Goal: Use online tool/utility: Utilize a website feature to perform a specific function

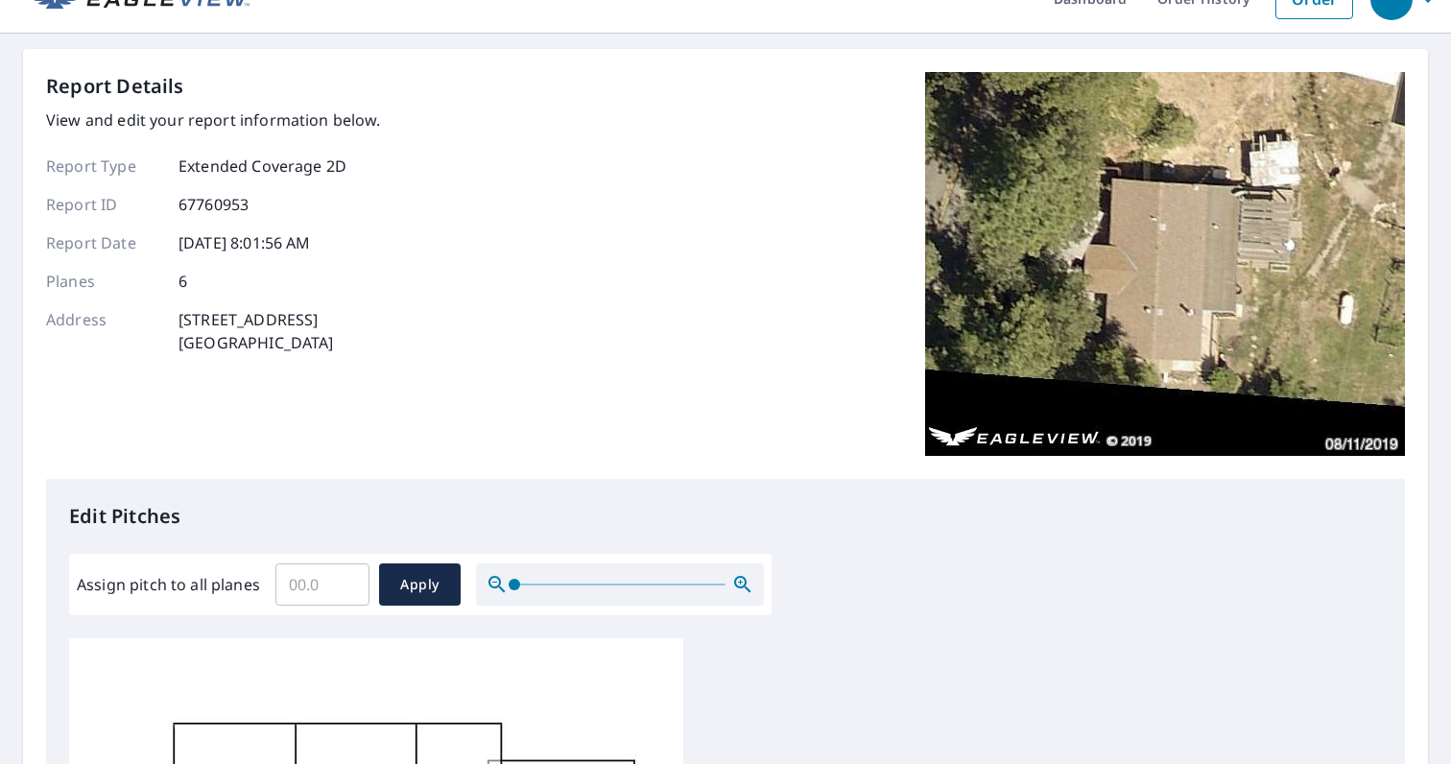
scroll to position [102, 0]
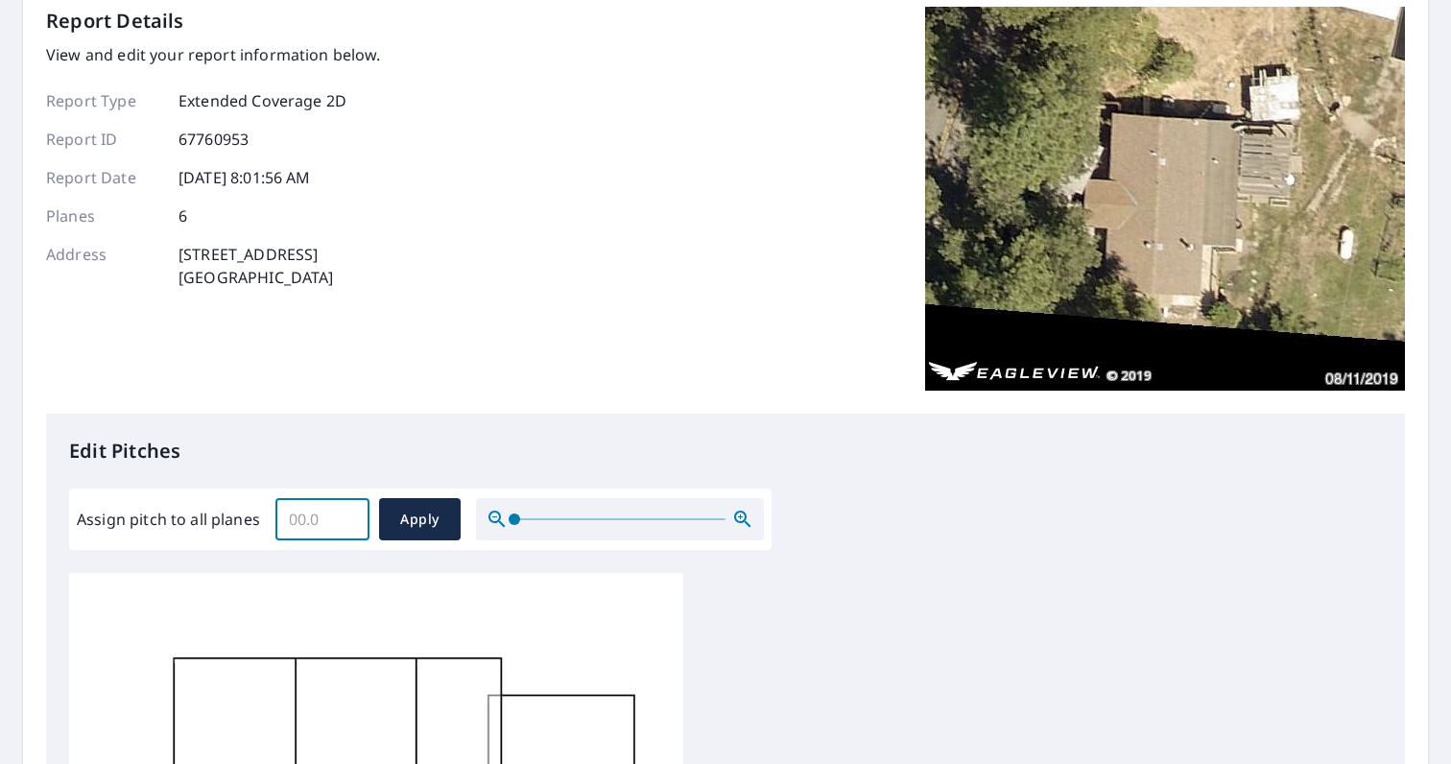
drag, startPoint x: 321, startPoint y: 528, endPoint x: 293, endPoint y: 525, distance: 28.0
click at [293, 525] on input "Assign pitch to all planes" at bounding box center [323, 519] width 94 height 54
click at [293, 521] on input "Assign pitch to all planes" at bounding box center [323, 519] width 94 height 54
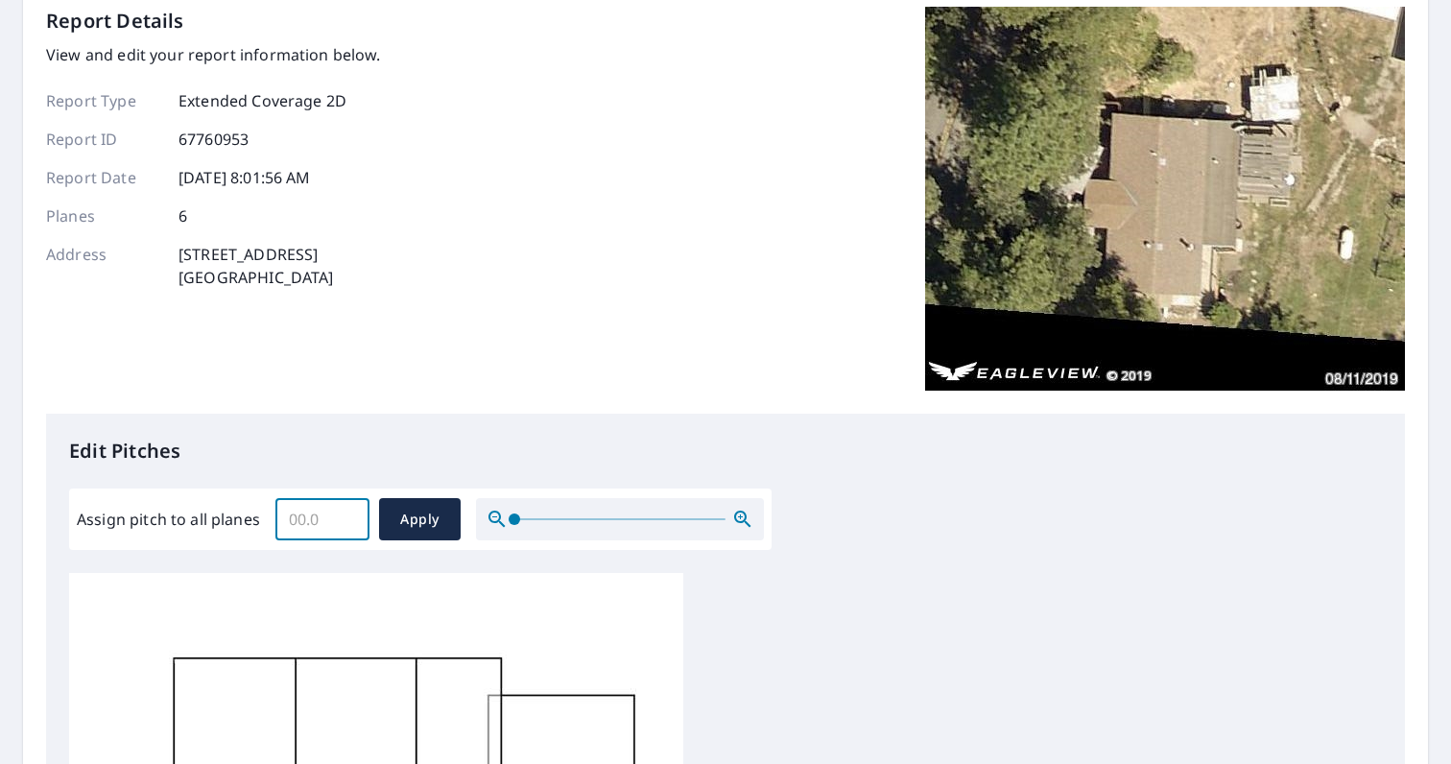
click at [307, 521] on input "Assign pitch to all planes" at bounding box center [323, 519] width 94 height 54
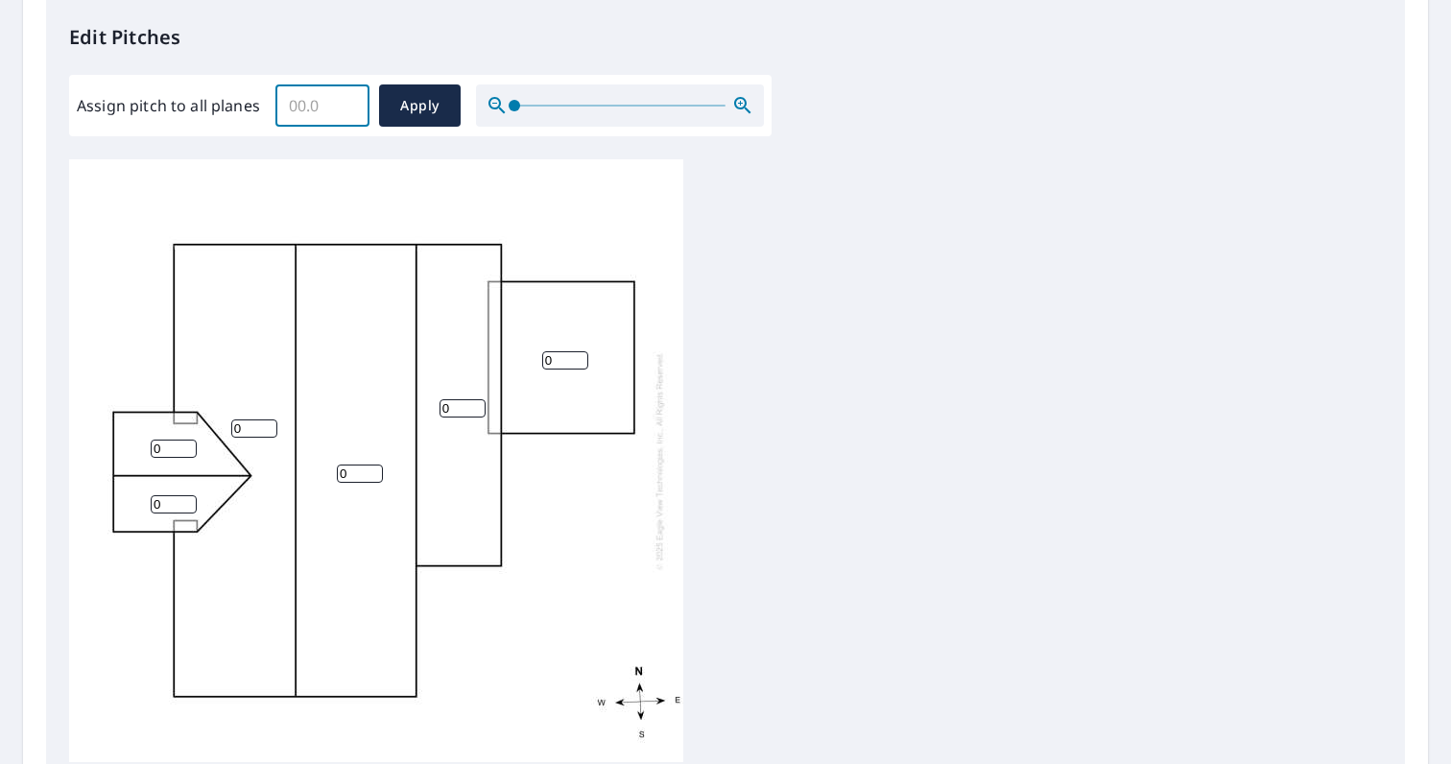
scroll to position [19, 0]
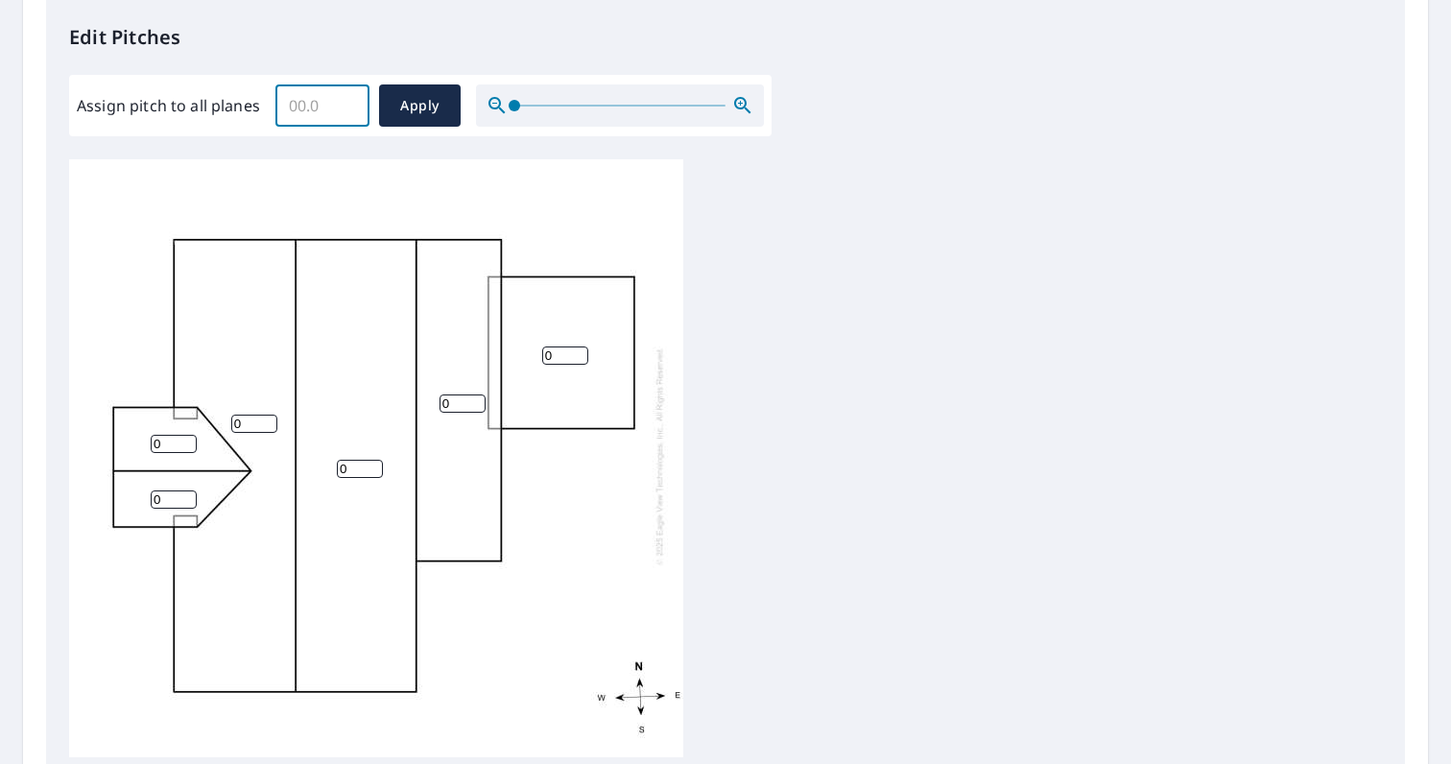
drag, startPoint x: 278, startPoint y: 83, endPoint x: 287, endPoint y: 104, distance: 22.8
click at [280, 88] on input "Assign pitch to all planes" at bounding box center [323, 106] width 94 height 54
click at [287, 104] on input "Assign pitch to all planes" at bounding box center [323, 106] width 94 height 54
click at [288, 104] on input "Assign pitch to all planes" at bounding box center [323, 106] width 94 height 54
click at [289, 104] on input "Assign pitch to all planes" at bounding box center [323, 106] width 94 height 54
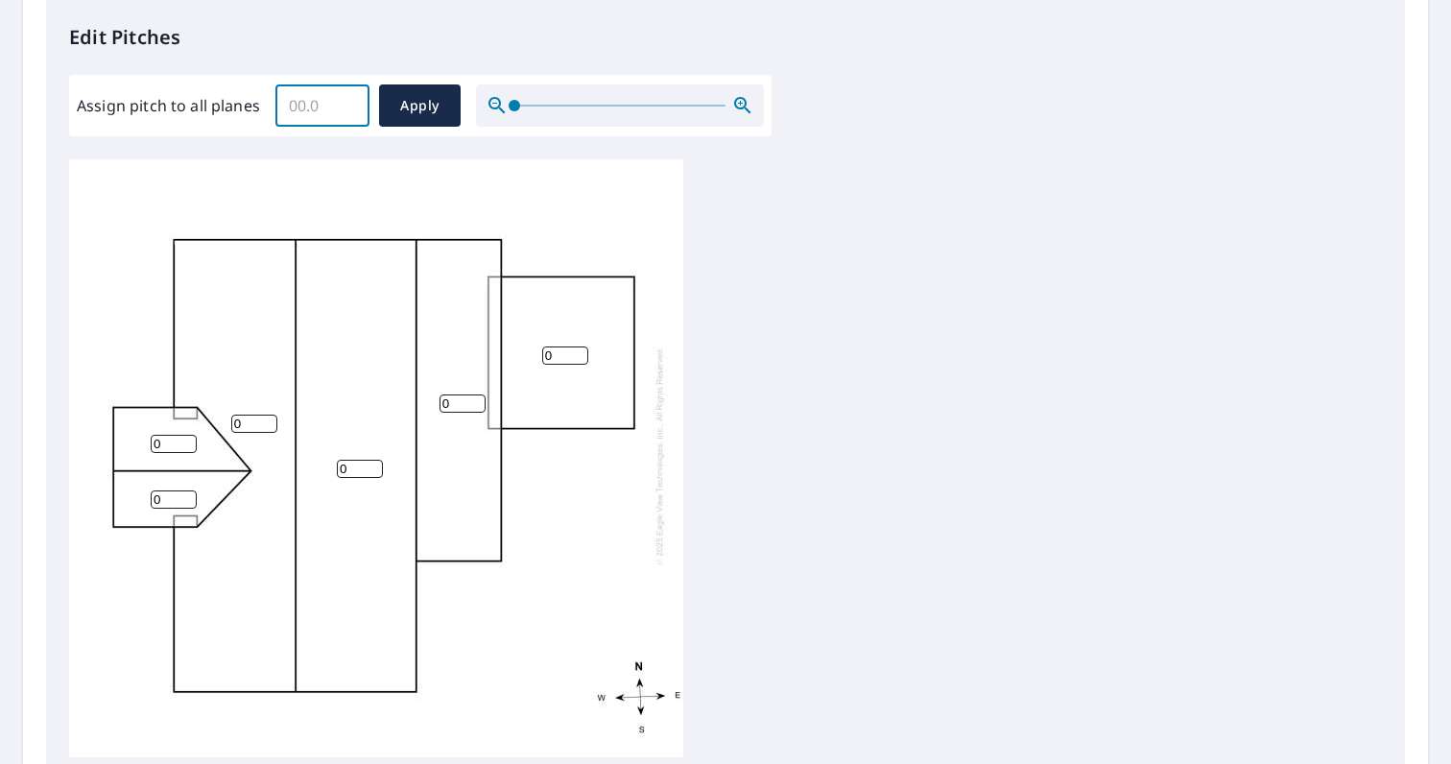
click at [293, 104] on input "Assign pitch to all planes" at bounding box center [323, 106] width 94 height 54
type input "4"
click at [420, 110] on span "Apply" at bounding box center [420, 106] width 51 height 24
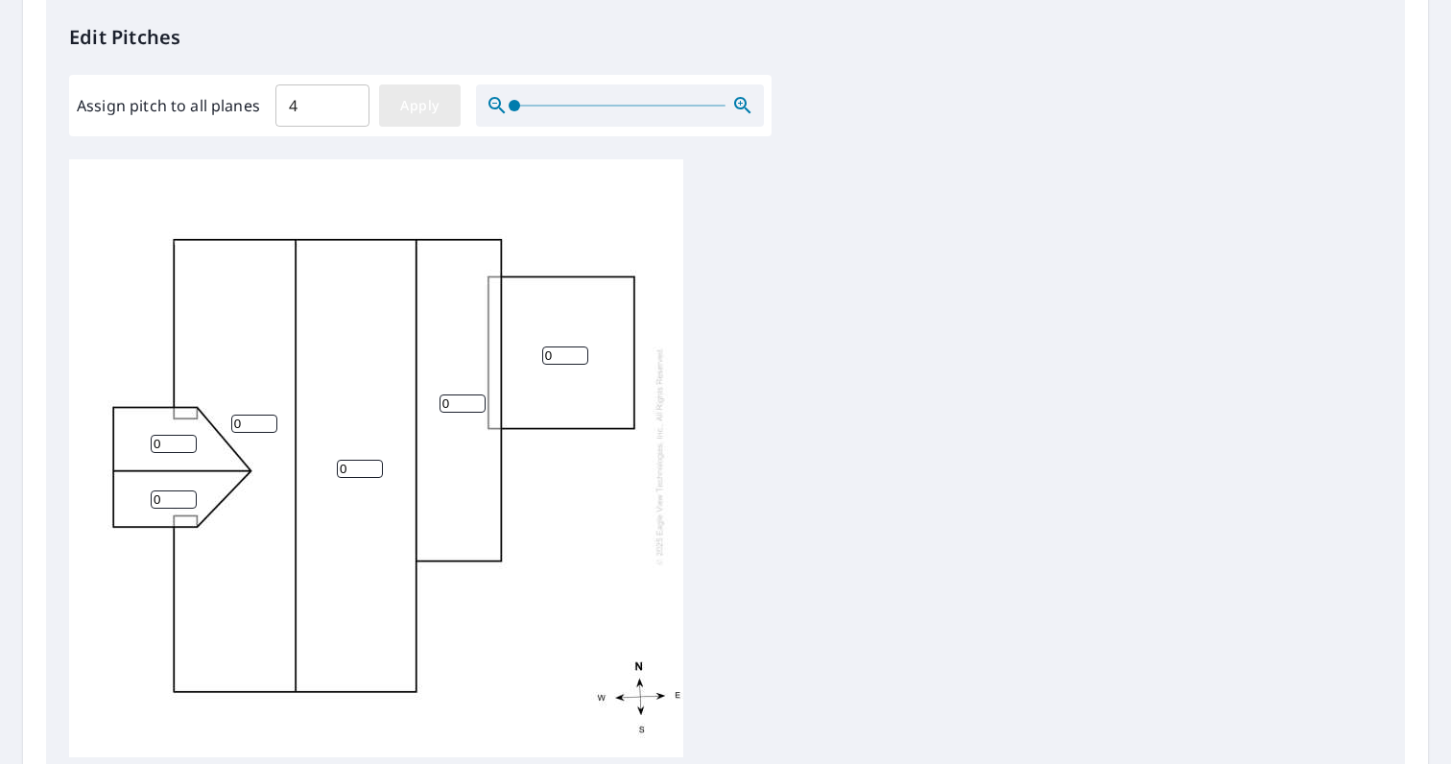
type input "4"
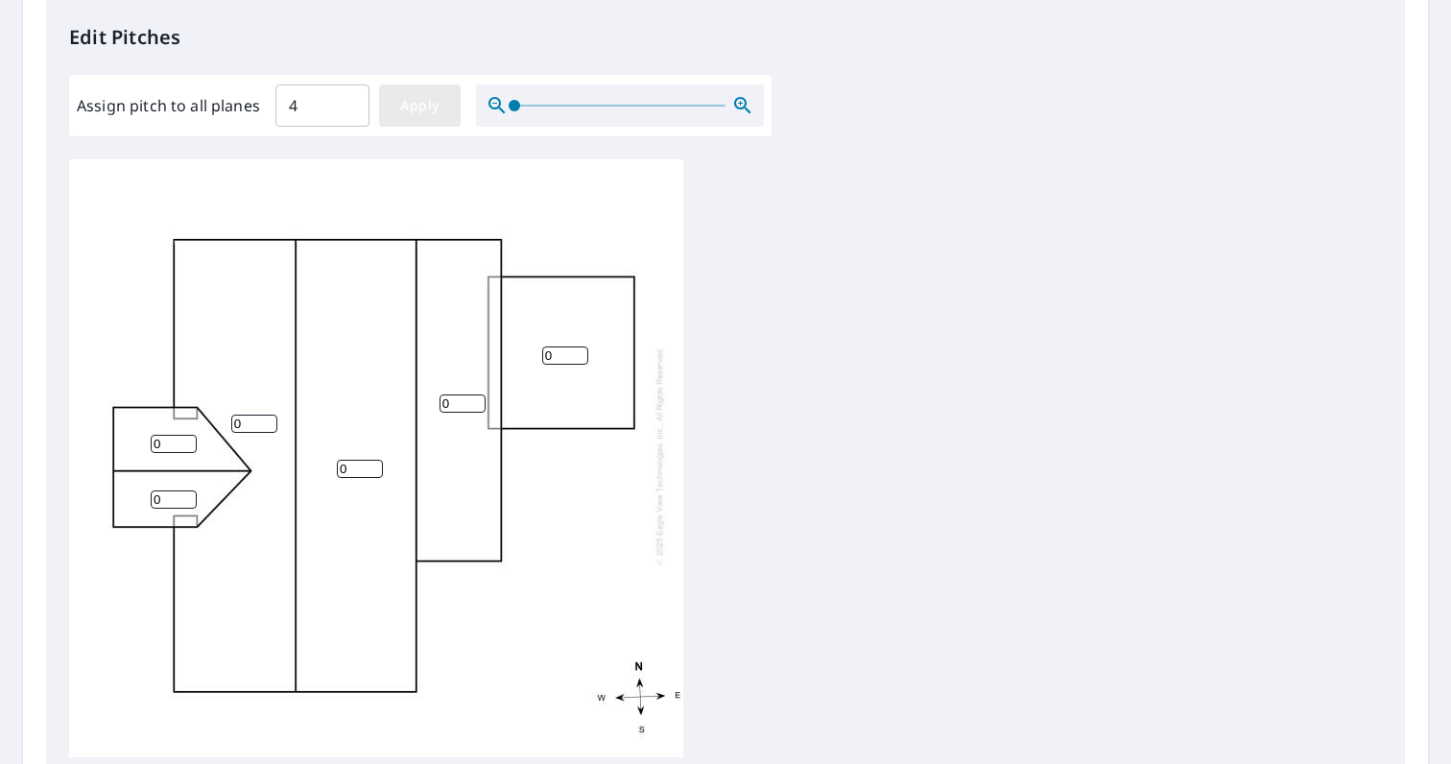
type input "4"
click at [423, 110] on span "Apply" at bounding box center [420, 106] width 51 height 24
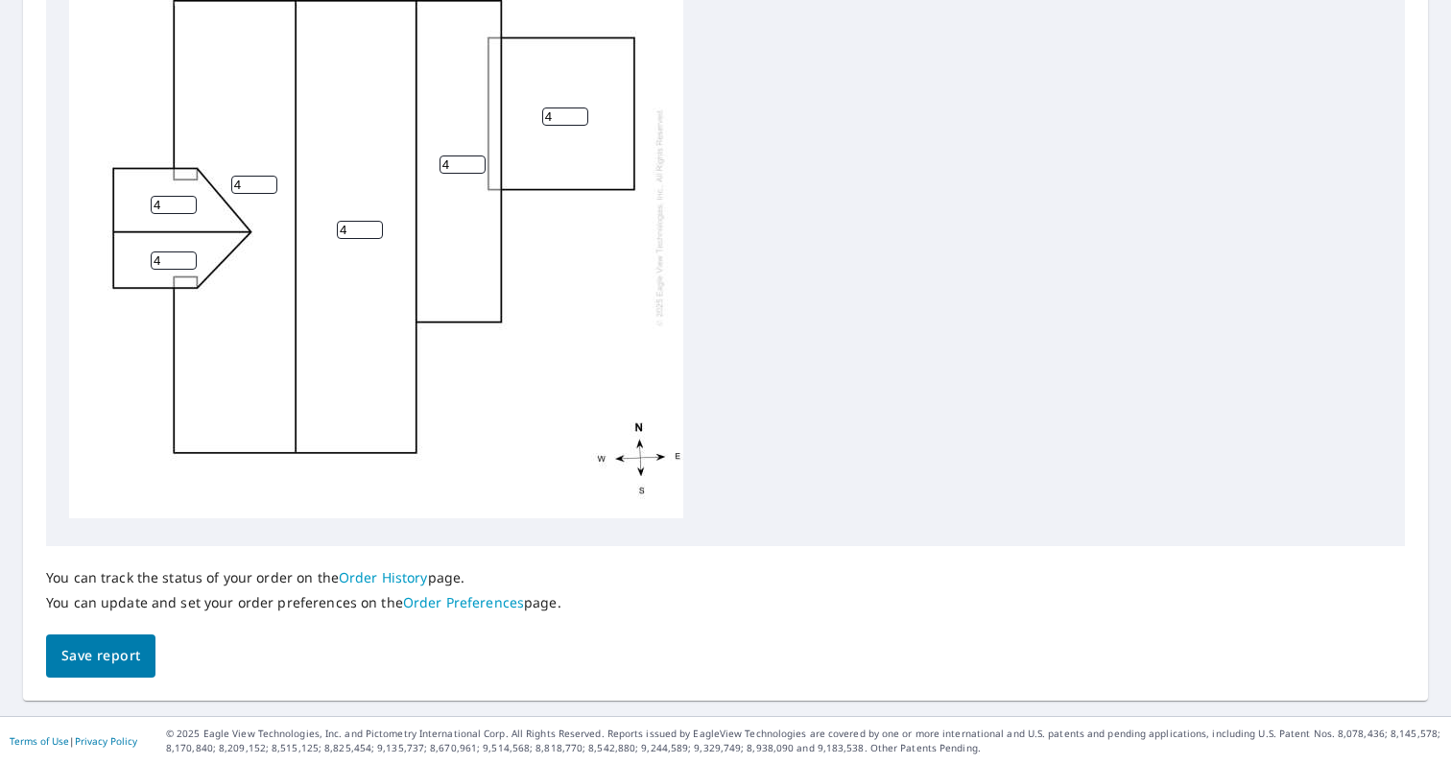
click at [105, 652] on span "Save report" at bounding box center [100, 656] width 79 height 24
click at [105, 652] on div "You can track the status of your order on the Order History page. You can updat…" at bounding box center [725, 612] width 1359 height 132
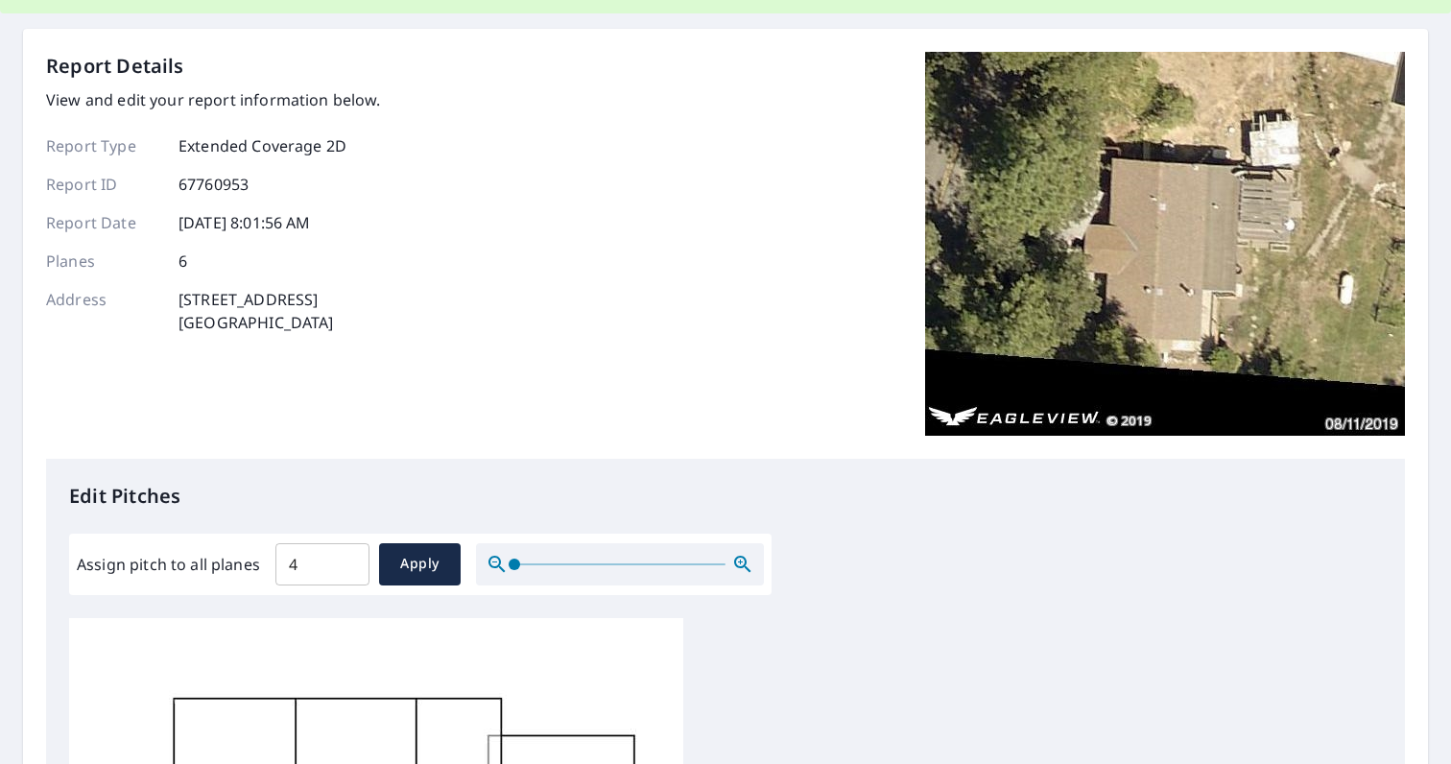
scroll to position [0, 0]
